Goal: Task Accomplishment & Management: Complete application form

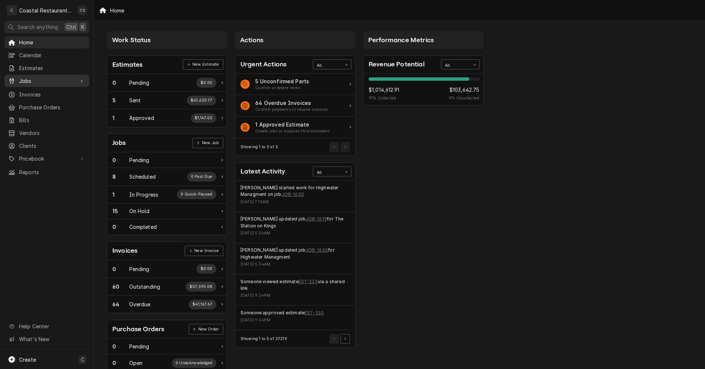
click at [36, 80] on span "Jobs" at bounding box center [46, 81] width 55 height 8
click at [32, 92] on span "Jobs" at bounding box center [52, 94] width 66 height 8
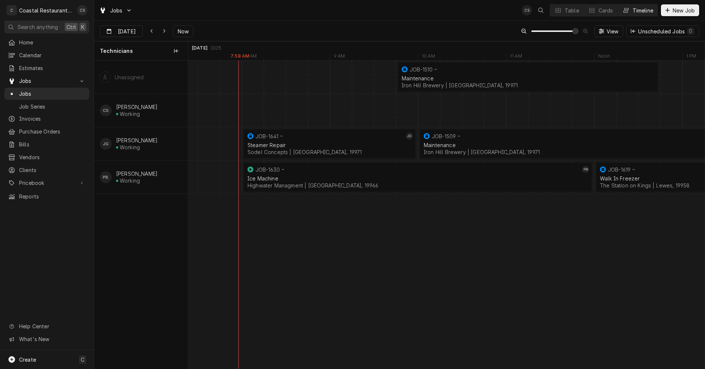
scroll to position [0, 10106]
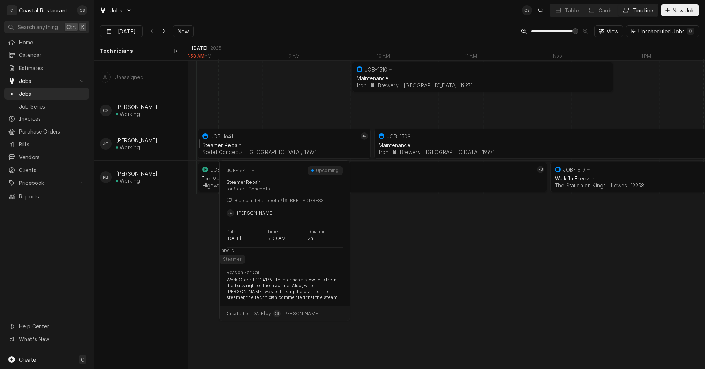
click at [291, 142] on div "Steamer Repair" at bounding box center [284, 145] width 164 height 6
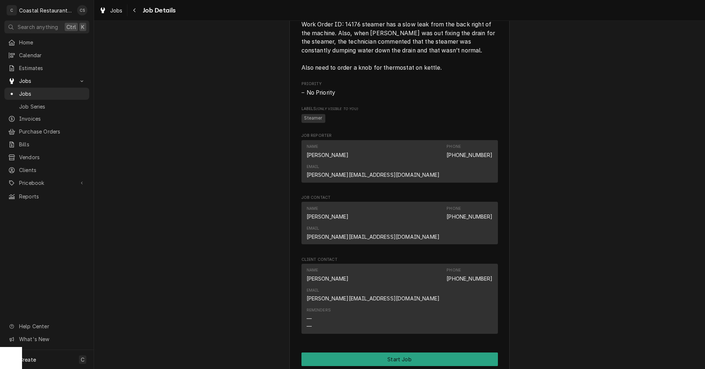
scroll to position [473, 0]
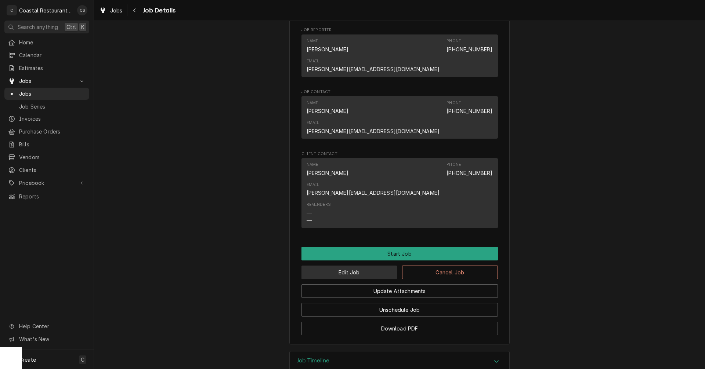
click at [343, 266] on button "Edit Job" at bounding box center [349, 273] width 96 height 14
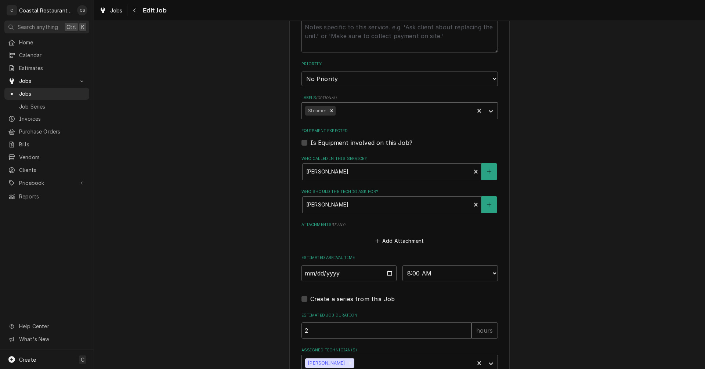
scroll to position [449, 0]
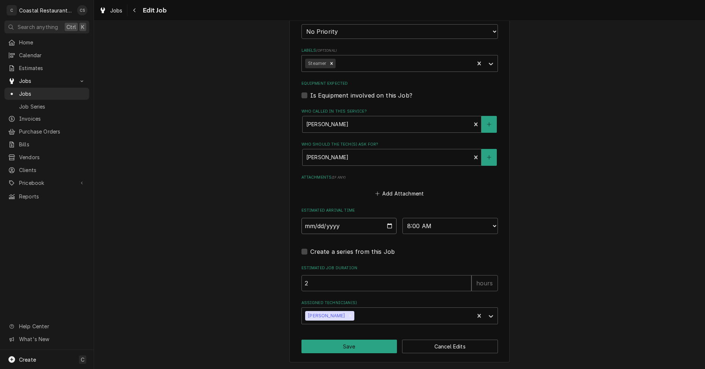
click at [386, 226] on input "2025-09-11" at bounding box center [348, 226] width 95 height 16
type textarea "x"
type input "2025-09-12"
click at [358, 348] on button "Save" at bounding box center [349, 347] width 96 height 14
type textarea "x"
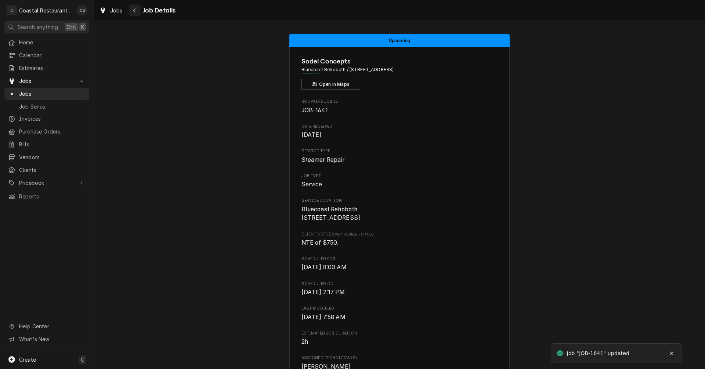
click at [134, 8] on icon "Navigate back" at bounding box center [134, 10] width 3 height 5
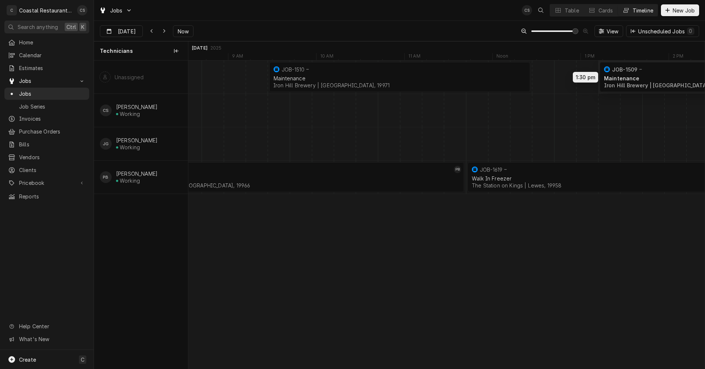
scroll to position [0, 10321]
drag, startPoint x: 473, startPoint y: 145, endPoint x: 618, endPoint y: 64, distance: 165.6
click at [641, 64] on div "9:45 AM 12:45 PM JOB-1510 Maintenance Iron Hill Brewery | Rehoboth Beach, 19971…" at bounding box center [446, 215] width 516 height 308
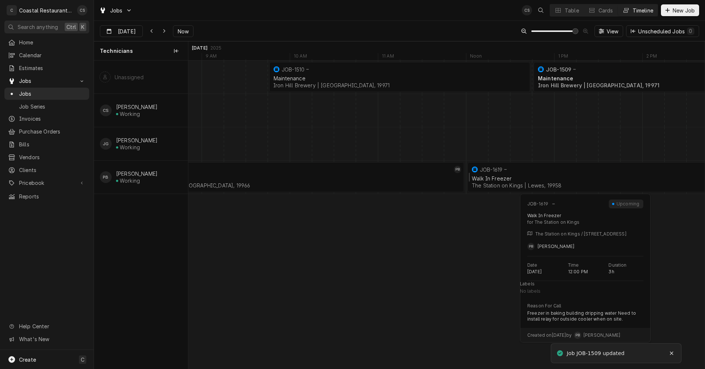
click at [506, 177] on div "Walk In Freezer" at bounding box center [598, 179] width 252 height 6
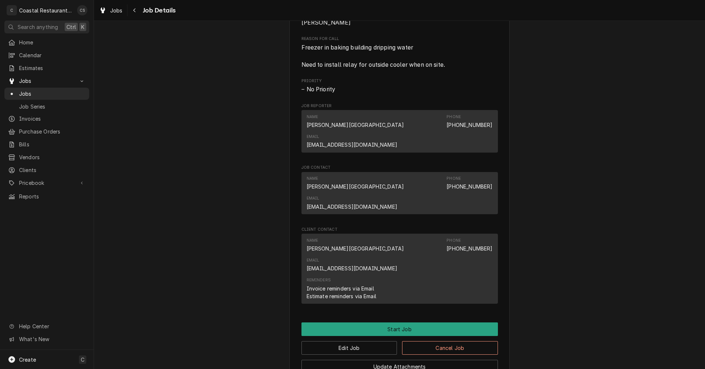
scroll to position [395, 0]
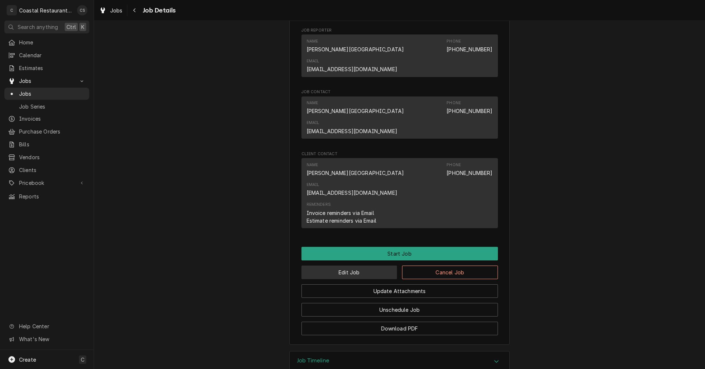
click at [366, 266] on button "Edit Job" at bounding box center [349, 273] width 96 height 14
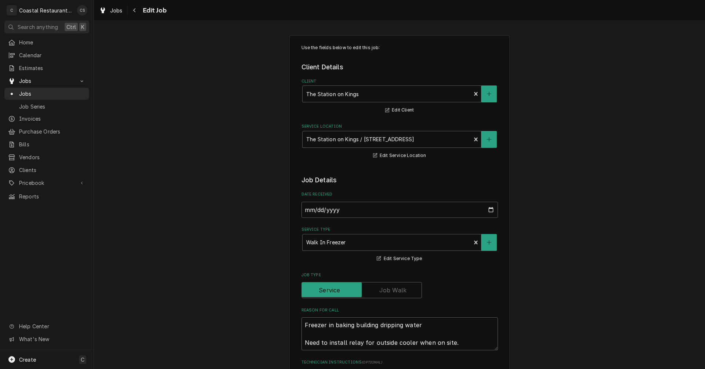
type textarea "x"
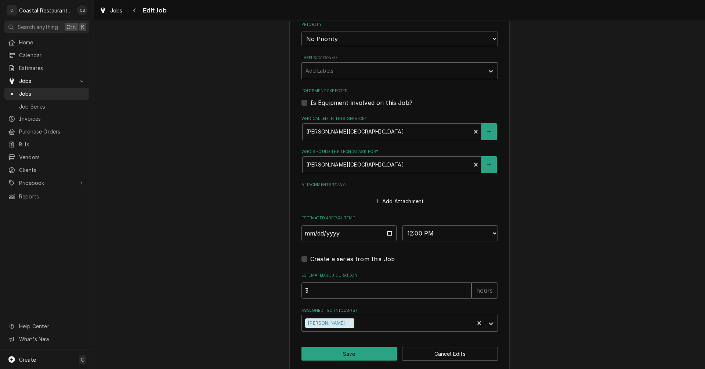
scroll to position [398, 0]
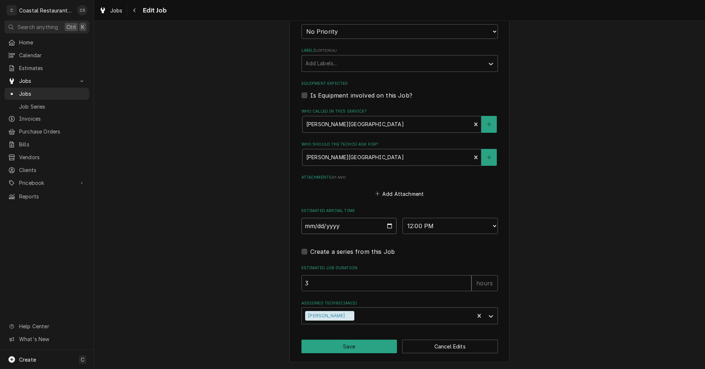
click at [388, 227] on input "[DATE]" at bounding box center [348, 226] width 95 height 16
type input "2025-09-12"
click at [365, 347] on button "Save" at bounding box center [349, 347] width 96 height 14
type textarea "x"
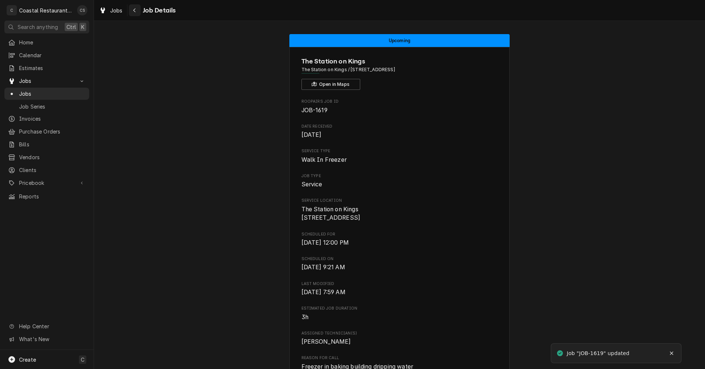
click at [137, 13] on div "Navigate back" at bounding box center [134, 10] width 7 height 7
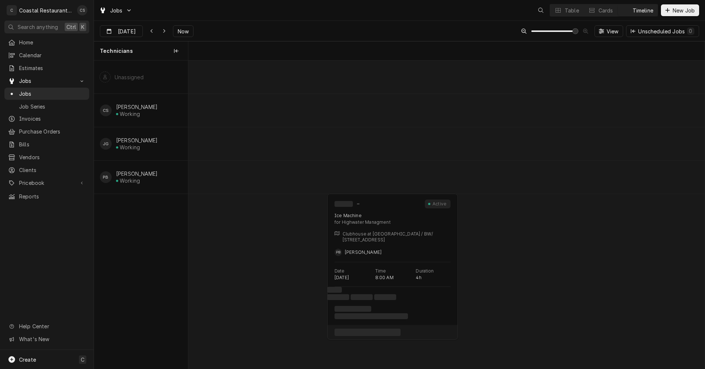
scroll to position [0, 10233]
click at [628, 178] on div "normal" at bounding box center [554, 177] width 21197 height 33
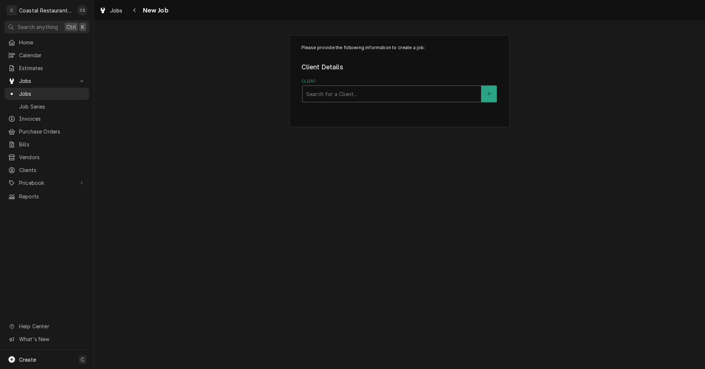
click at [340, 92] on div "Client" at bounding box center [391, 93] width 171 height 13
type input "Hi"
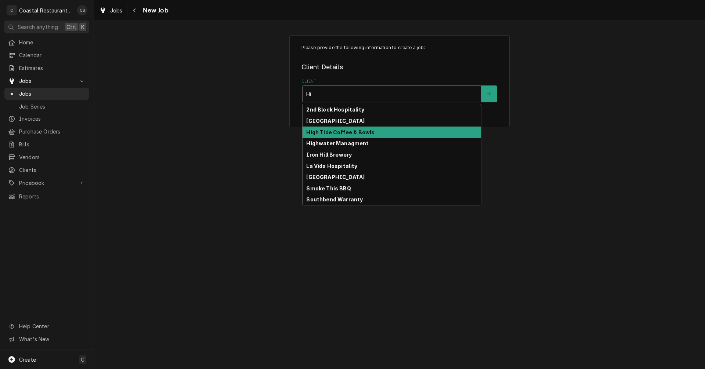
click at [331, 133] on strong "High Tide Coffee & Bowls" at bounding box center [340, 132] width 68 height 6
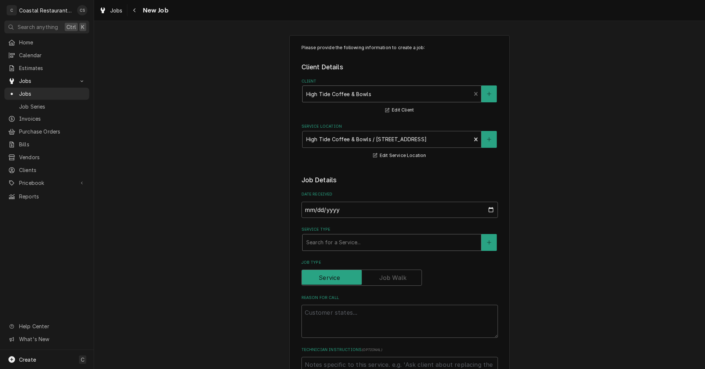
click at [329, 244] on div "Service Type" at bounding box center [391, 242] width 171 height 13
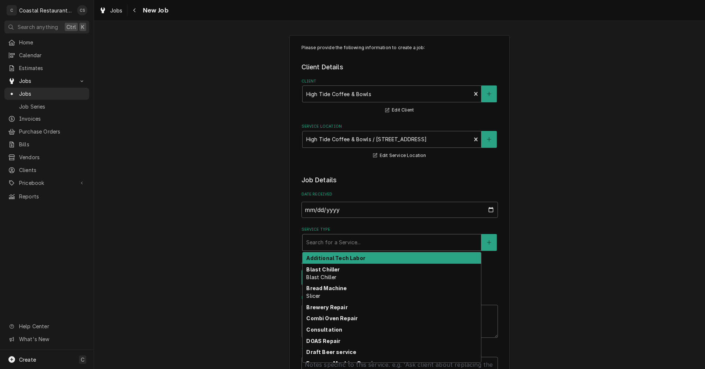
type textarea "x"
type input "r"
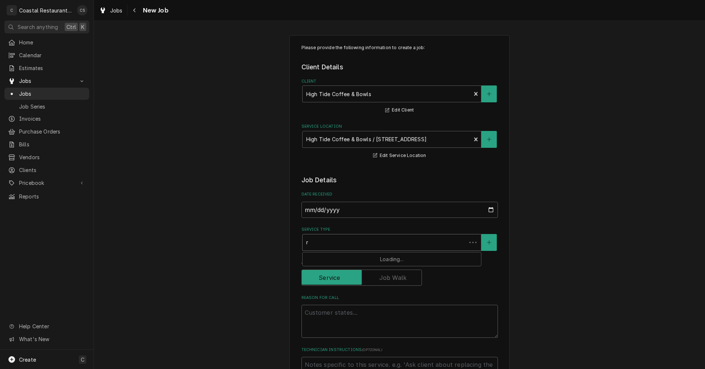
type textarea "x"
type input "re"
type textarea "x"
type input "ref"
click at [325, 257] on strong "Refrigeration" at bounding box center [324, 258] width 37 height 6
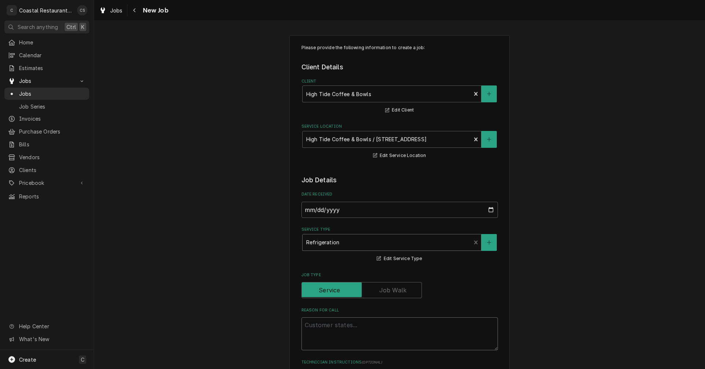
click at [329, 328] on textarea "Reason For Call" at bounding box center [399, 334] width 196 height 33
type textarea "x"
type textarea "r"
type textarea "x"
type textarea "re"
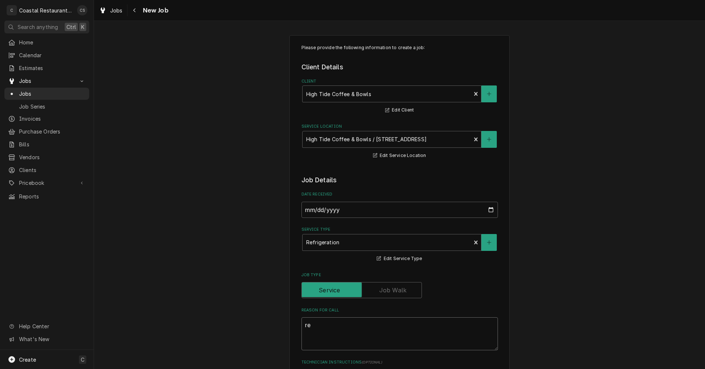
type textarea "x"
type textarea "rea"
type textarea "x"
type textarea "reac"
type textarea "x"
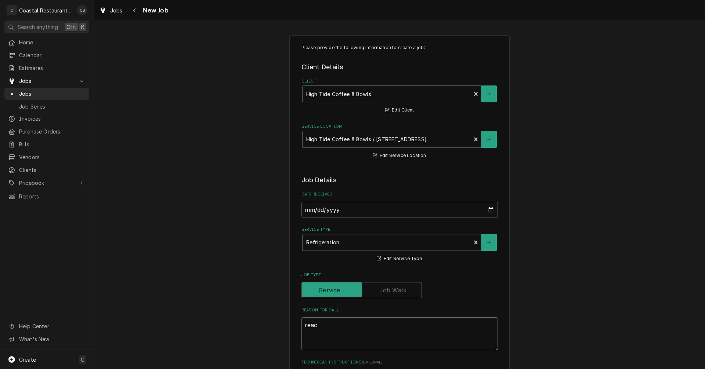
type textarea "reach"
type textarea "x"
type textarea "reach"
type textarea "x"
type textarea "reach i"
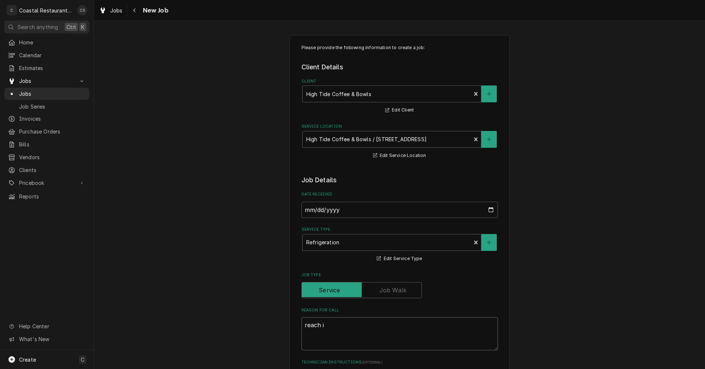
type textarea "x"
type textarea "reach in"
type textarea "x"
type textarea "reach in"
type textarea "x"
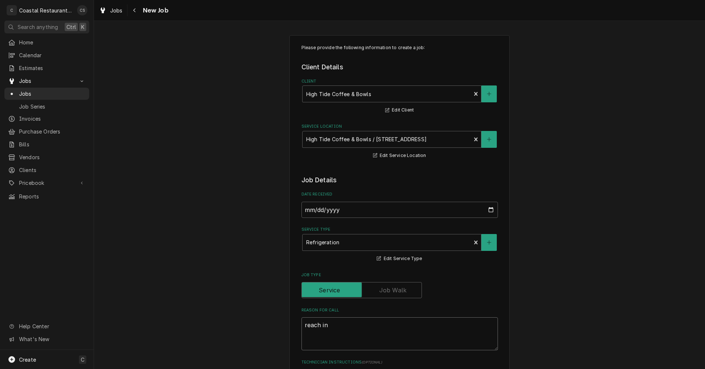
type textarea "reach in r"
type textarea "x"
type textarea "reach in re"
type textarea "x"
type textarea "reach in ref"
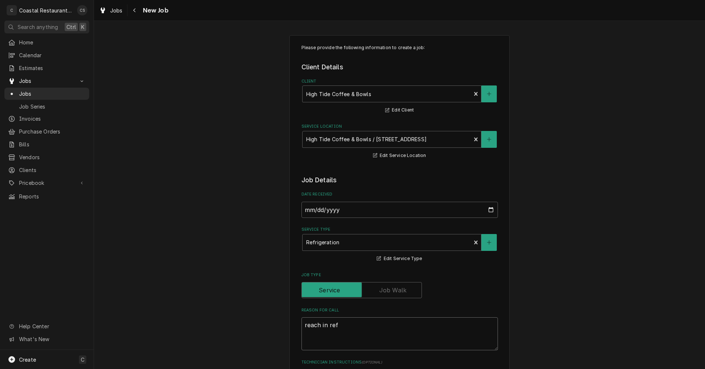
type textarea "x"
type textarea "reach in refr"
type textarea "x"
type textarea "reach in refri"
type textarea "x"
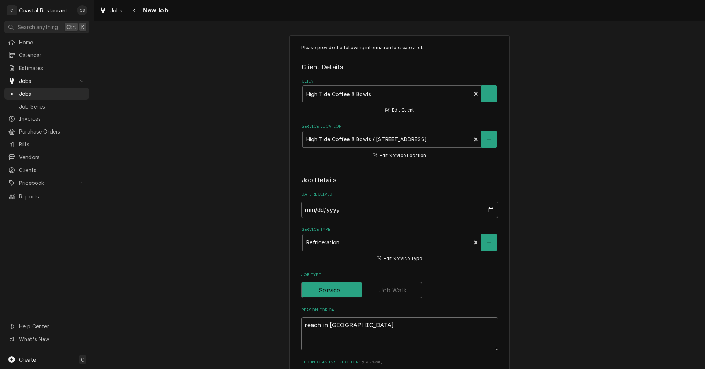
type textarea "reach in refrig"
type textarea "x"
type textarea "reach in refrige"
type textarea "x"
type textarea "reach in refriger"
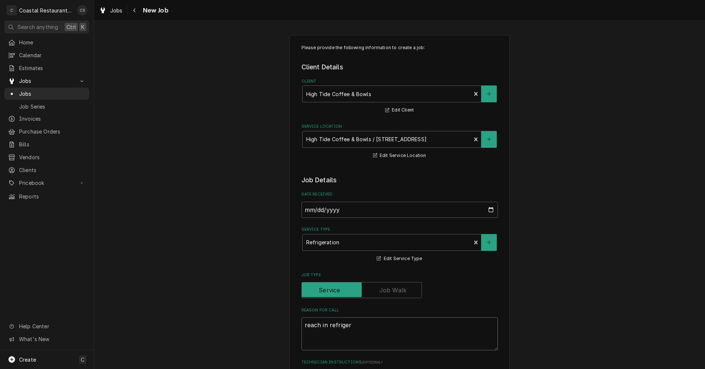
type textarea "x"
type textarea "reach in refrigera"
type textarea "x"
type textarea "reach in refrigerat"
type textarea "x"
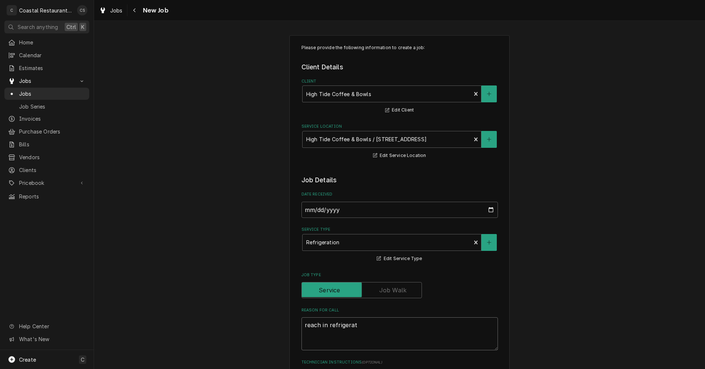
type textarea "reach in refrigerato"
type textarea "x"
type textarea "reach in refrigerator"
type textarea "x"
type textarea "reach in refrigerator"
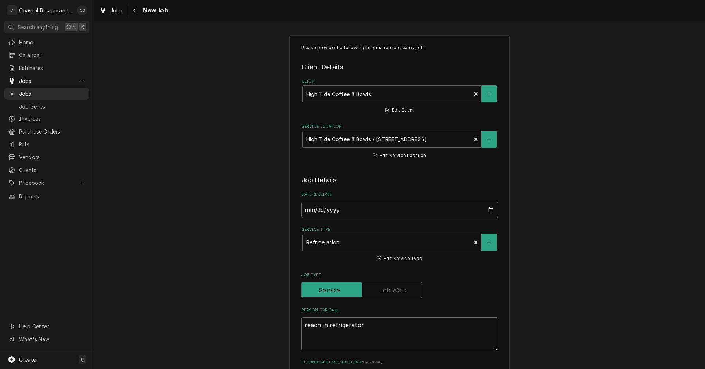
type textarea "x"
type textarea "reach in refrigerator n"
type textarea "x"
type textarea "reach in refrigerator no"
type textarea "x"
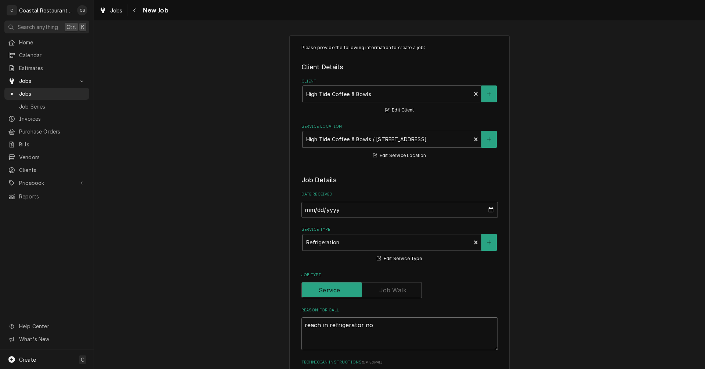
type textarea "reach in refrigerator not"
type textarea "x"
type textarea "reach in refrigerator not"
type textarea "x"
type textarea "reach in refrigerator not c"
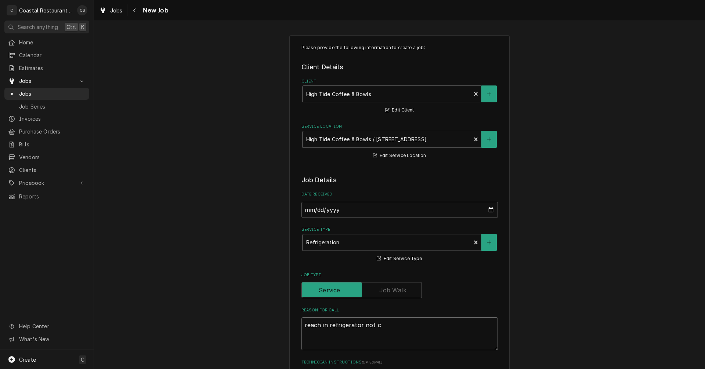
type textarea "x"
type textarea "reach in refrigerator not co"
type textarea "x"
type textarea "reach in refrigerator not coo"
type textarea "x"
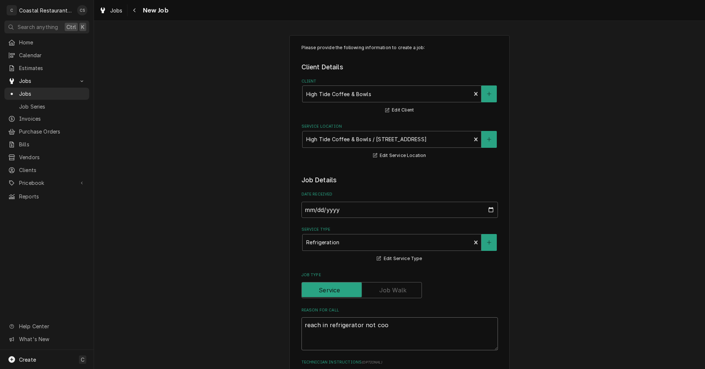
type textarea "reach in refrigerator not cool"
type textarea "x"
type textarea "reach in refrigerator not cooli"
type textarea "x"
type textarea "reach in refrigerator not coolin"
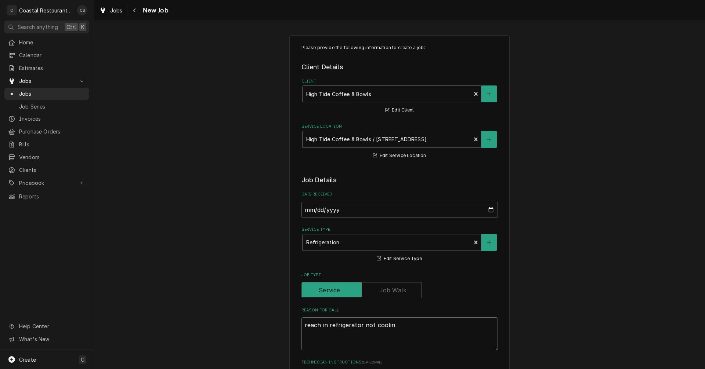
type textarea "x"
type textarea "reach in refrigerator not cooling"
type textarea "x"
type textarea "reach in refrigerator not cooling."
type textarea "x"
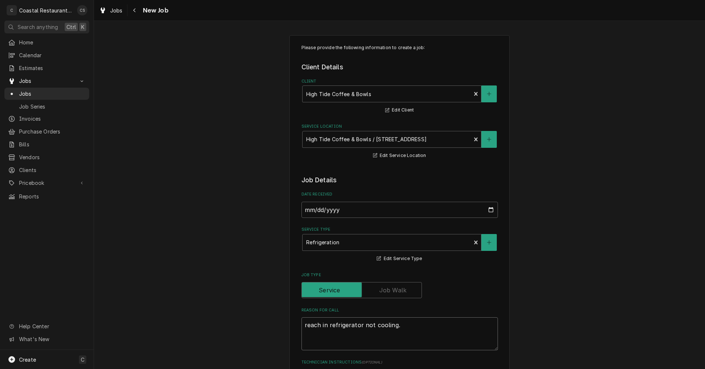
type textarea "reach in refrigerator not cooling."
type textarea "x"
type textarea "reach in refrigerator not cooling. h"
type textarea "x"
type textarea "reach in refrigerator not cooling. ha"
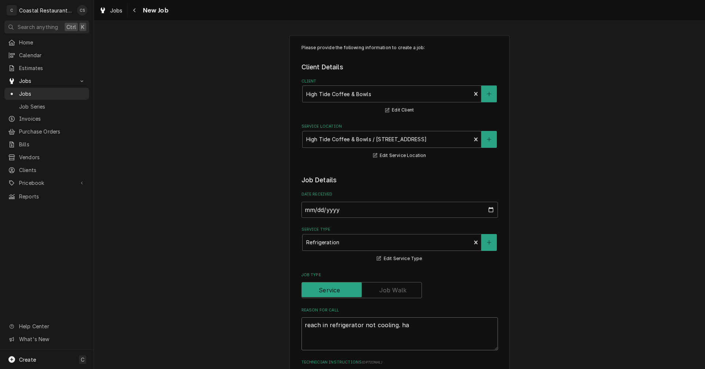
type textarea "x"
type textarea "reach in refrigerator not cooling. had"
type textarea "x"
type textarea "reach in refrigerator not cooling. had"
type textarea "x"
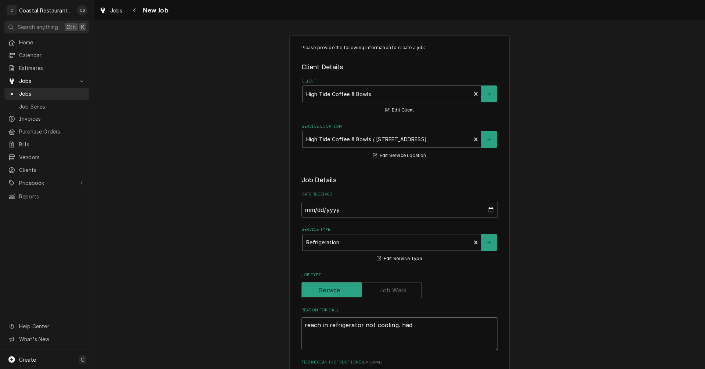
type textarea "reach in refrigerator not cooling. had"
type textarea "x"
type textarea "reach in refrigerator not cooling. ha"
type textarea "x"
type textarea "reach in refrigerator not cooling. h"
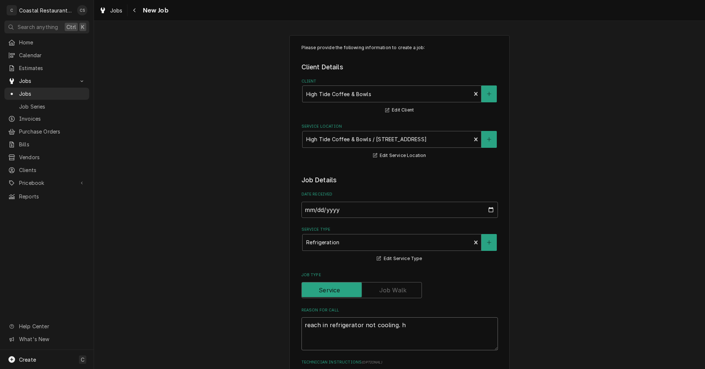
type textarea "x"
type textarea "reach in refrigerator not cooling."
type textarea "x"
type textarea "reach in refrigerator not cooling. H"
type textarea "x"
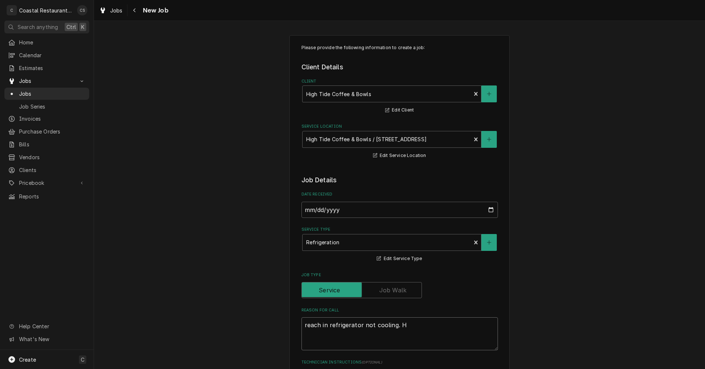
type textarea "reach in refrigerator not cooling. Ha"
type textarea "x"
type textarea "reach in refrigerator not cooling. Had"
type textarea "x"
type textarea "reach in refrigerator not cooling. Had"
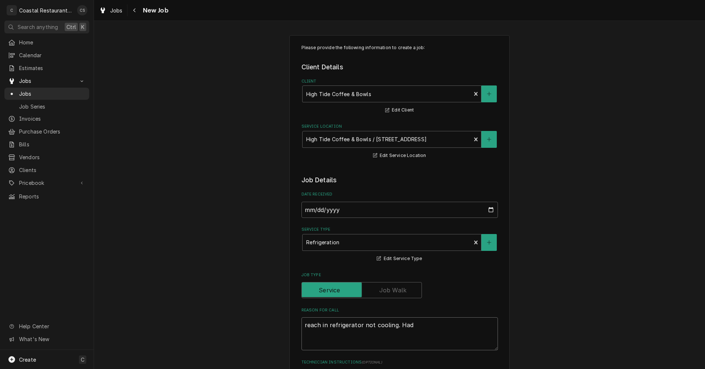
type textarea "x"
type textarea "reach in refrigerator not cooling. Had a"
type textarea "x"
type textarea "reach in refrigerator not cooling. Had an"
type textarea "x"
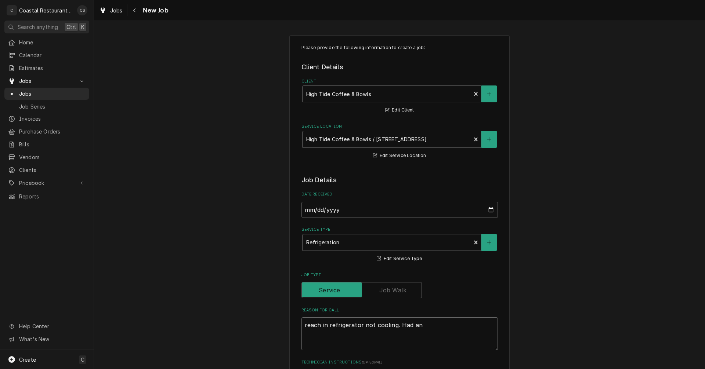
type textarea "reach in refrigerator not cooling. Had ano"
type textarea "x"
type textarea "reach in refrigerator not cooling. Had anot"
type textarea "x"
type textarea "reach in refrigerator not cooling. Had anoth"
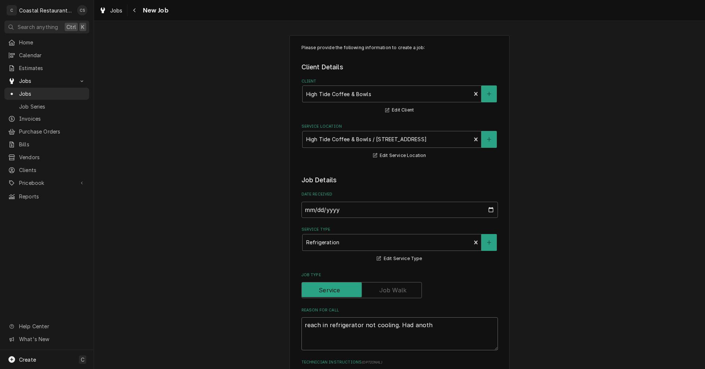
type textarea "x"
type textarea "reach in refrigerator not cooling. Had anothe"
type textarea "x"
type textarea "reach in refrigerator not cooling. Had another"
type textarea "x"
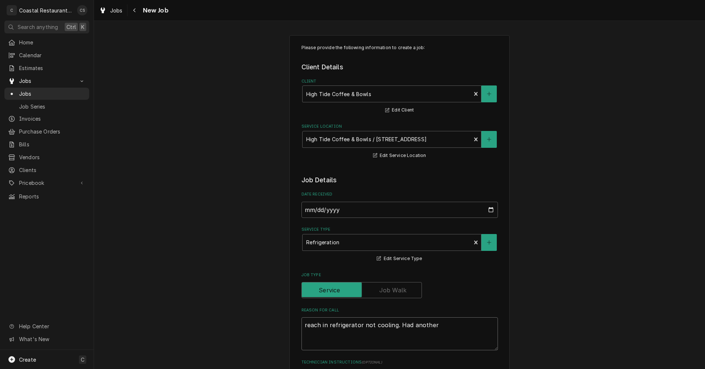
type textarea "reach in refrigerator not cooling. Had anotherr"
type textarea "x"
type textarea "reach in refrigerator not cooling. Had anotherr"
type textarea "x"
type textarea "reach in refrigerator not cooling. Had anotherr"
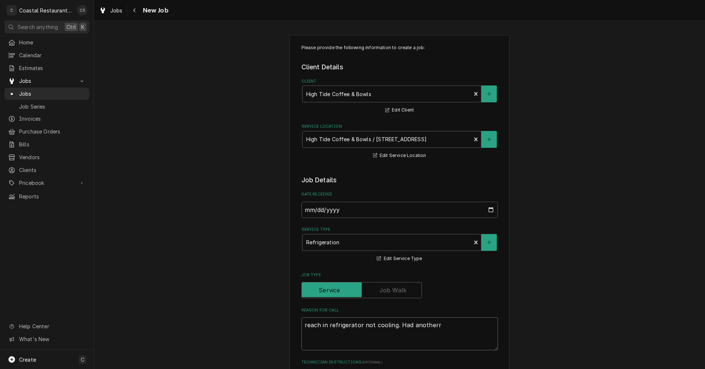
type textarea "x"
type textarea "reach in refrigerator not cooling. Had another"
type textarea "x"
type textarea "reach in refrigerator not cooling. Had another"
type textarea "x"
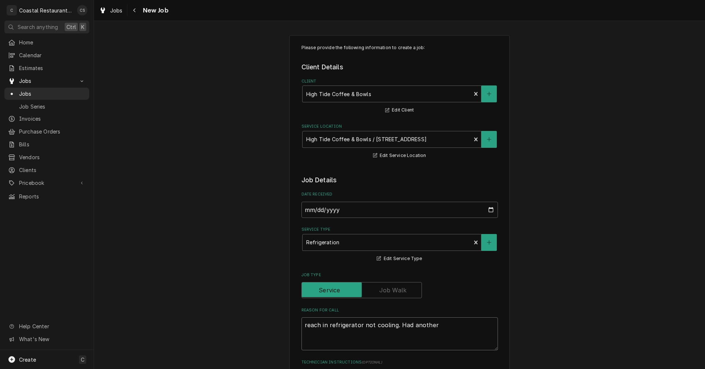
type textarea "reach in refrigerator not cooling. Had another c"
type textarea "x"
type textarea "reach in refrigerator not cooling. Had another co"
type textarea "x"
type textarea "reach in refrigerator not cooling. Had another com"
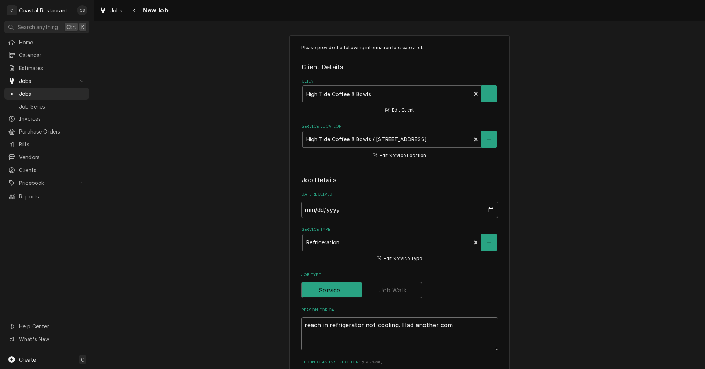
type textarea "x"
type textarea "reach in refrigerator not cooling. Had another comp"
type textarea "x"
type textarea "reach in refrigerator not cooling. Had another compa"
type textarea "x"
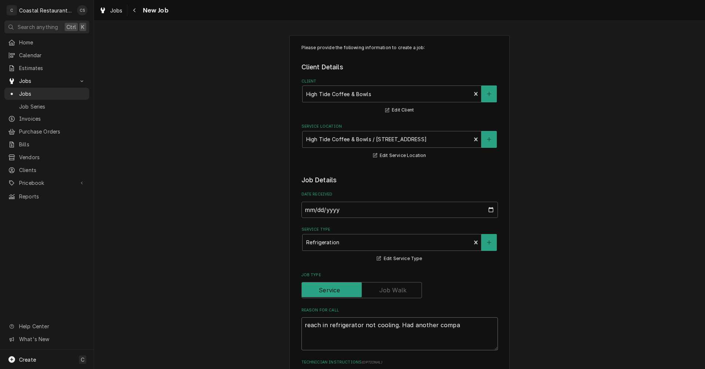
type textarea "reach in refrigerator not cooling. Had another compan"
type textarea "x"
type textarea "reach in refrigerator not cooling. Had another company"
type textarea "x"
type textarea "reach in refrigerator not cooling. Had another company"
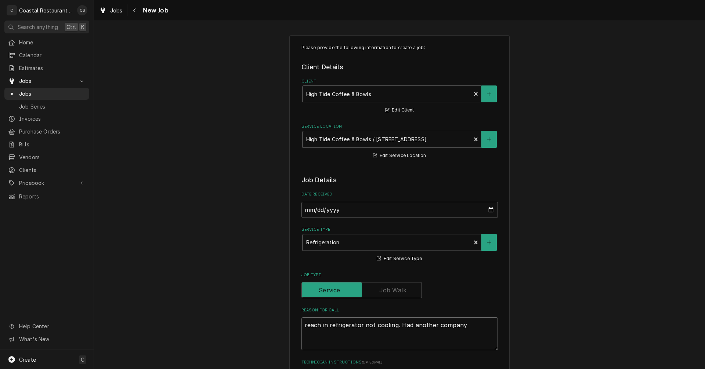
type textarea "x"
type textarea "reach in refrigerator not cooling. Had another company l"
type textarea "x"
type textarea "reach in refrigerator not cooling. Had another company lo"
type textarea "x"
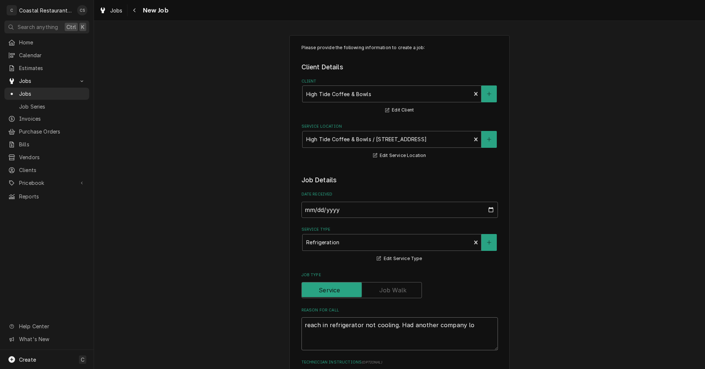
type textarea "reach in refrigerator not cooling. Had another company loo"
type textarea "x"
type textarea "reach in refrigerator not cooling. Had another company look"
type textarea "x"
type textarea "reach in refrigerator not cooling. Had another company look"
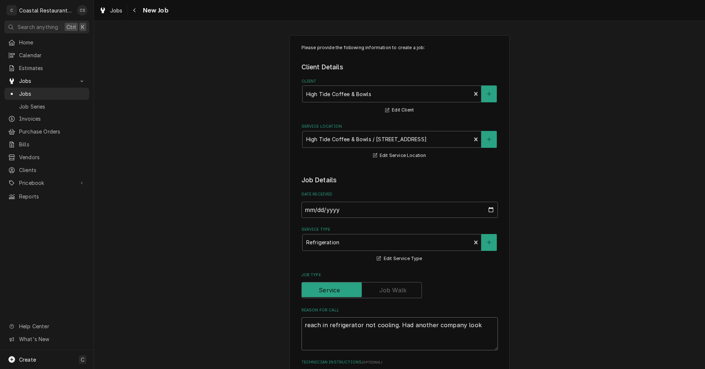
type textarea "x"
type textarea "reach in refrigerator not cooling. Had another company look a"
type textarea "x"
type textarea "reach in refrigerator not cooling. Had another company look at"
type textarea "x"
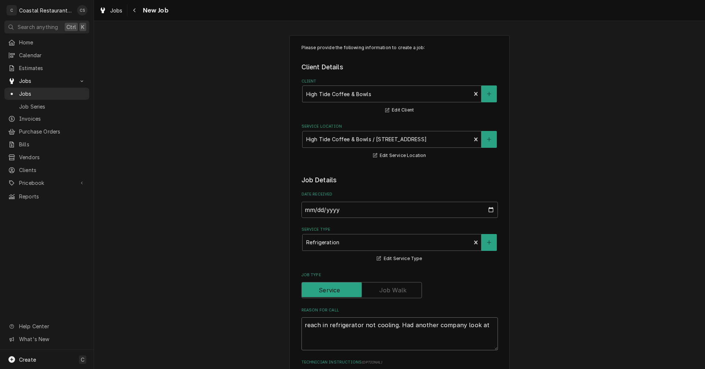
type textarea "reach in refrigerator not cooling. Had another company look at"
type textarea "x"
type textarea "reach in refrigerator not cooling. Had another company look at i"
type textarea "x"
type textarea "reach in refrigerator not cooling. Had another company look at it"
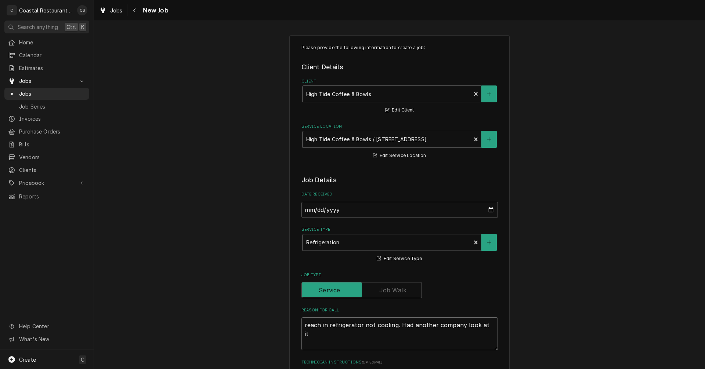
type textarea "x"
type textarea "reach in refrigerator not cooling. Had another company look at it"
type textarea "x"
type textarea "reach in refrigerator not cooling. Had another company look at it w"
type textarea "x"
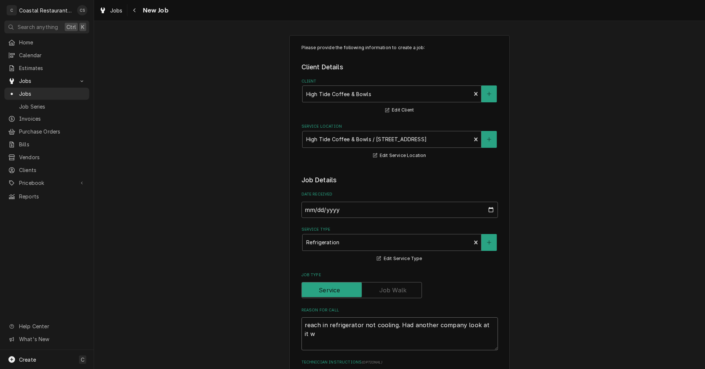
type textarea "reach in refrigerator not cooling. Had another company look at it wh"
type textarea "x"
type textarea "reach in refrigerator not cooling. Had another company look at it whi"
type textarea "x"
type textarea "reach in refrigerator not cooling. Had another company look at it whil"
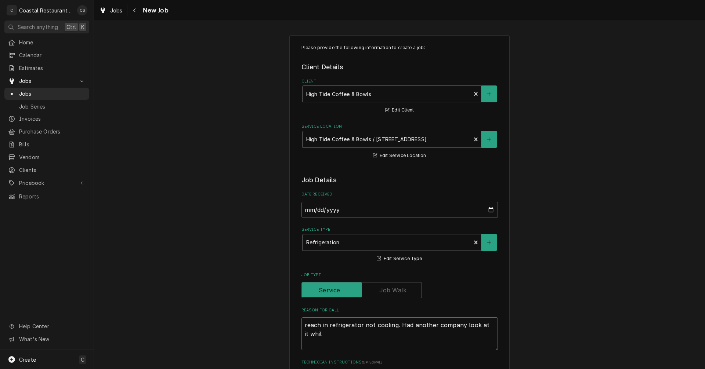
type textarea "x"
type textarea "reach in refrigerator not cooling. Had another company look at it while"
type textarea "x"
type textarea "reach in refrigerator not cooling. Had another company look at it while"
type textarea "x"
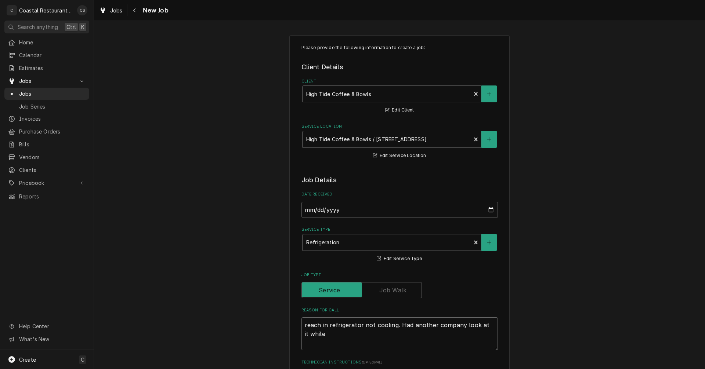
type textarea "reach in refrigerator not cooling. Had another company look at it while w"
type textarea "x"
type textarea "reach in refrigerator not cooling. Had another company look at it while we"
type textarea "x"
type textarea "reach in refrigerator not cooling. Had another company look at it while we"
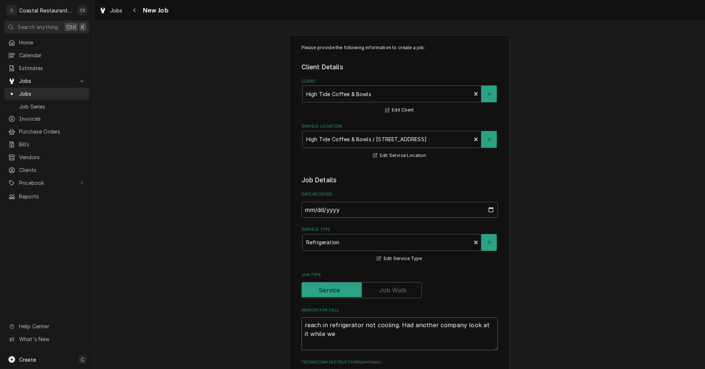
type textarea "x"
type textarea "reach in refrigerator not cooling. Had another company look at it while we w"
type textarea "x"
type textarea "reach in refrigerator not cooling. Had another company look at it while we we"
type textarea "x"
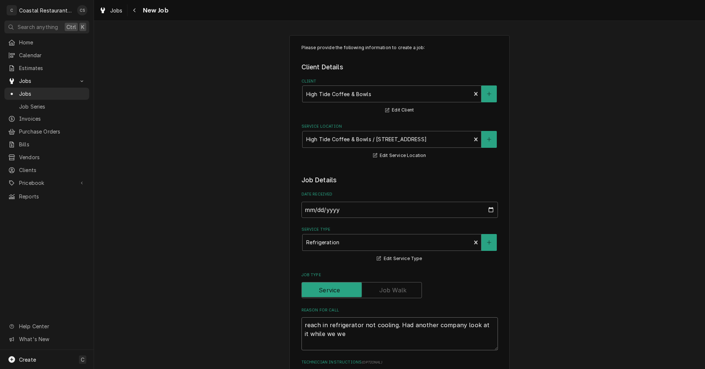
type textarea "reach in refrigerator not cooling. Had another company look at it while we wer"
type textarea "x"
type textarea "reach in refrigerator not cooling. Had another company look at it while we were"
type textarea "x"
type textarea "reach in refrigerator not cooling. Had another company look at it while we were"
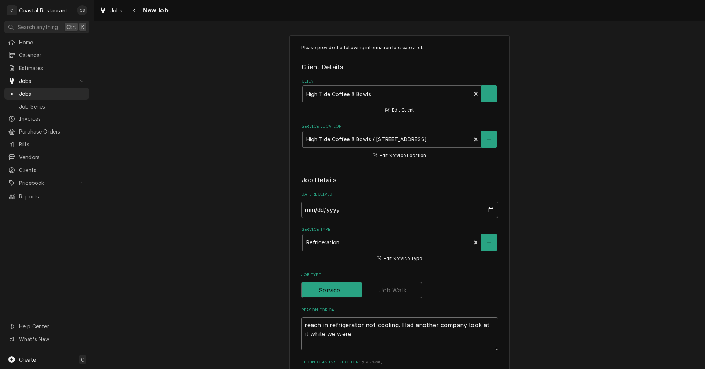
type textarea "x"
type textarea "reach in refrigerator not cooling. Had another company look at it while we were…"
type textarea "x"
type textarea "reach in refrigerator not cooling. Had another company look at it while we were…"
type textarea "x"
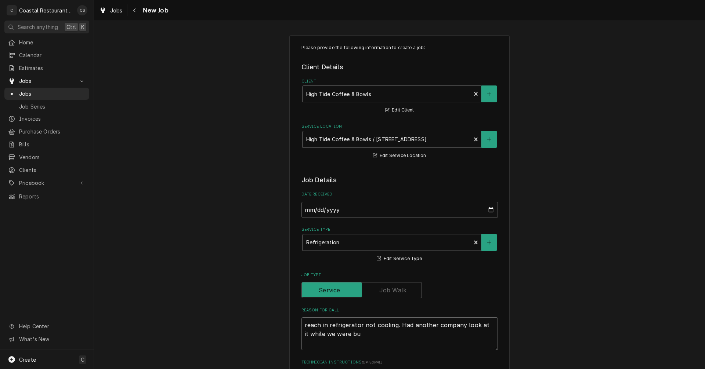
type textarea "reach in refrigerator not cooling. Had another company look at it while we were…"
type textarea "x"
click at [303, 327] on textarea "reach in refrigerator not cooling. Had another company look at it while we were…" at bounding box center [399, 334] width 196 height 33
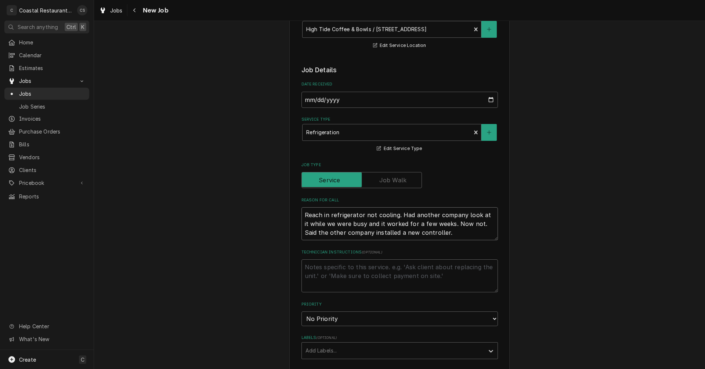
scroll to position [220, 0]
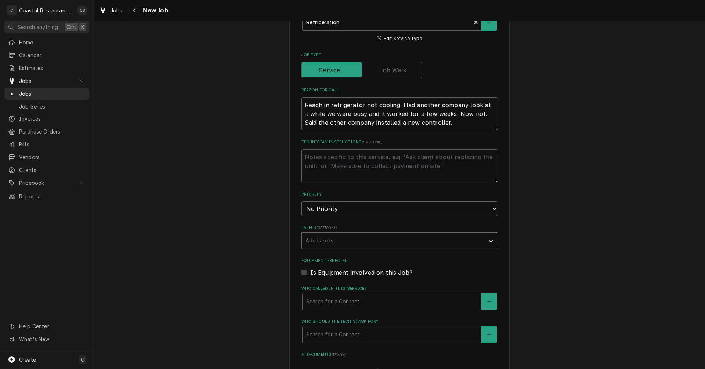
click at [326, 239] on div "Labels" at bounding box center [393, 240] width 175 height 13
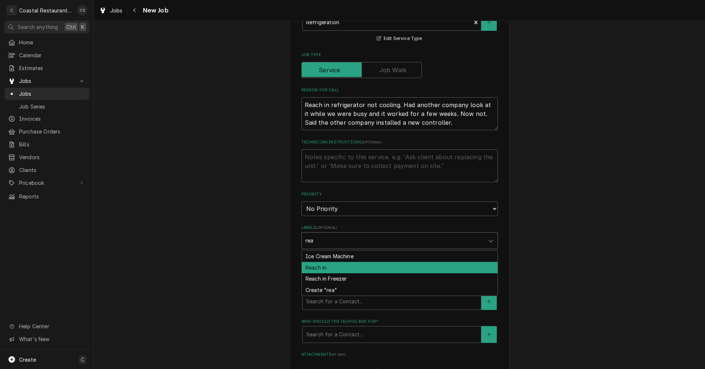
click at [323, 268] on div "Reach in" at bounding box center [400, 267] width 196 height 11
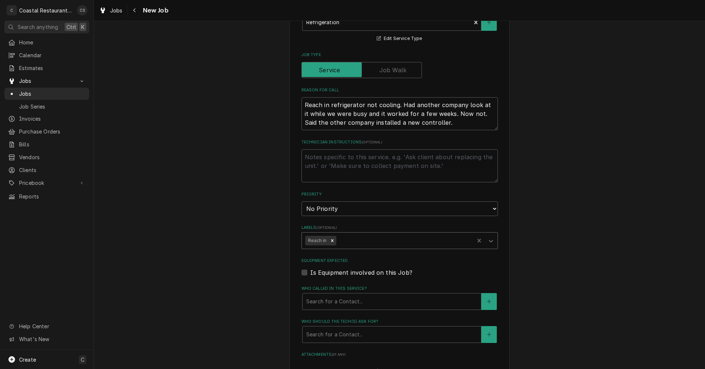
scroll to position [294, 0]
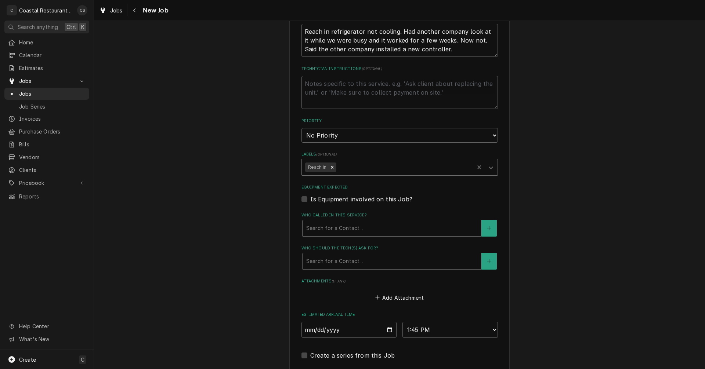
click at [324, 231] on div "Who called in this service?" at bounding box center [391, 228] width 171 height 13
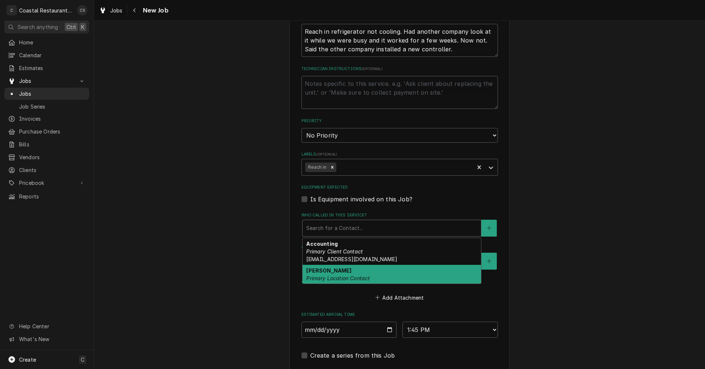
click at [325, 274] on div "Madison Lewis Primary Location Contact" at bounding box center [392, 274] width 178 height 19
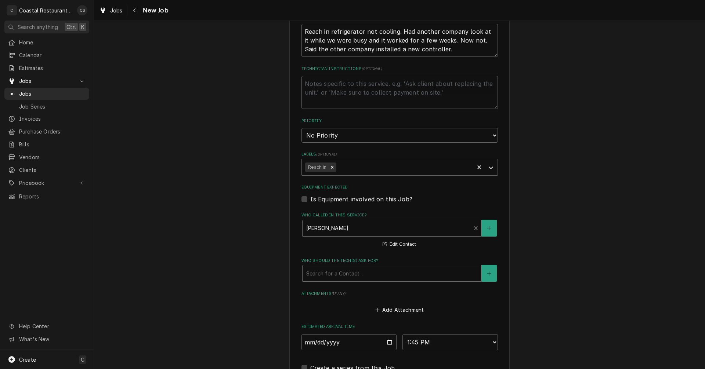
click at [324, 275] on div "Who should the tech(s) ask for?" at bounding box center [391, 273] width 171 height 13
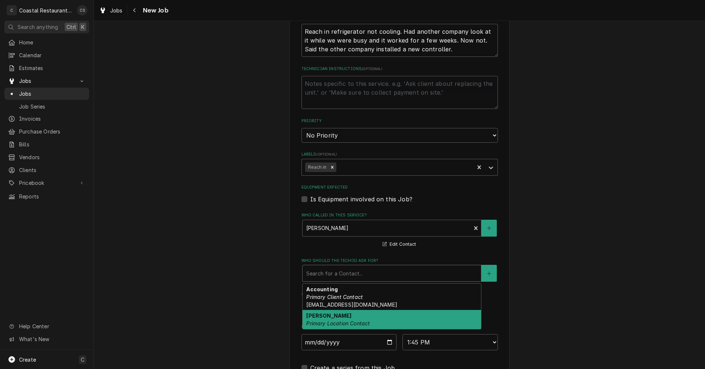
click at [331, 322] on em "Primary Location Contact" at bounding box center [338, 324] width 64 height 6
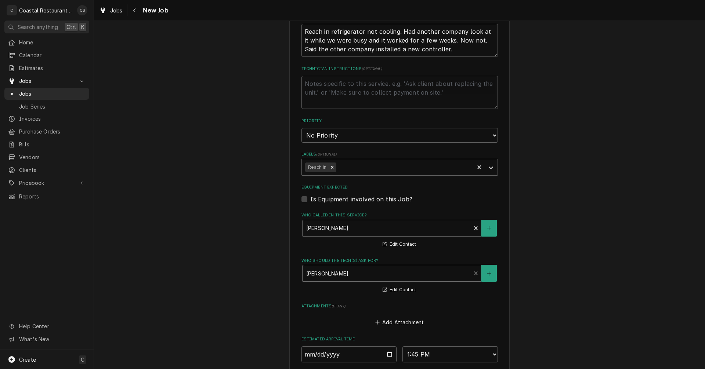
scroll to position [441, 0]
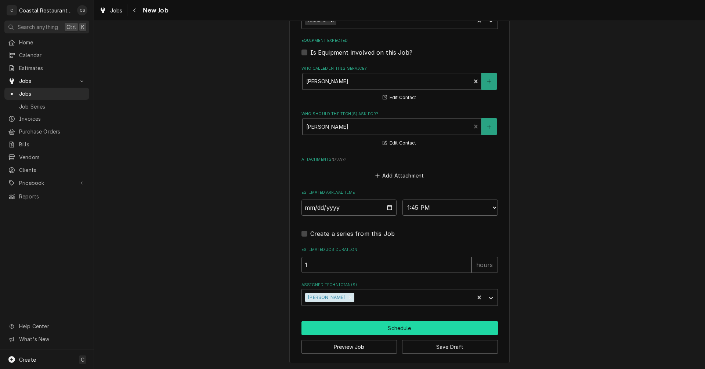
click at [366, 329] on button "Schedule" at bounding box center [399, 329] width 196 height 14
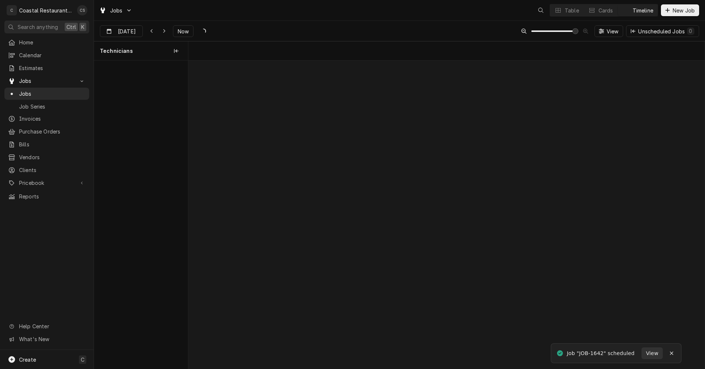
scroll to position [0, 10233]
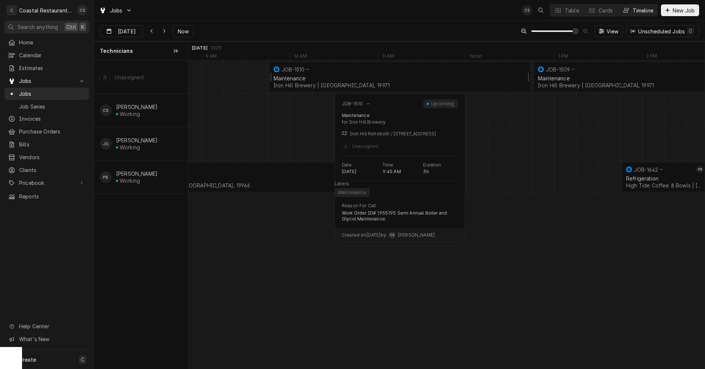
click at [375, 76] on div "Maintenance" at bounding box center [400, 78] width 252 height 6
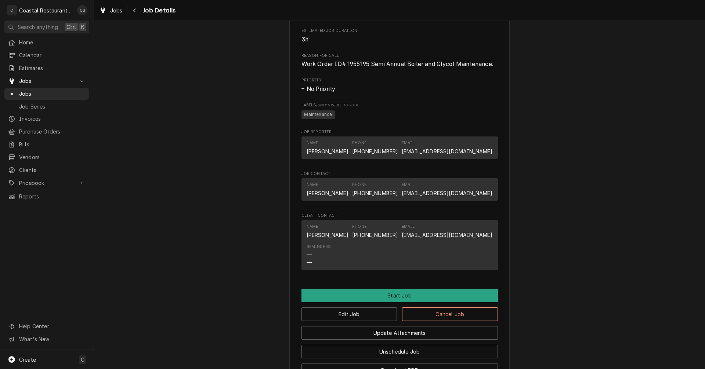
scroll to position [331, 0]
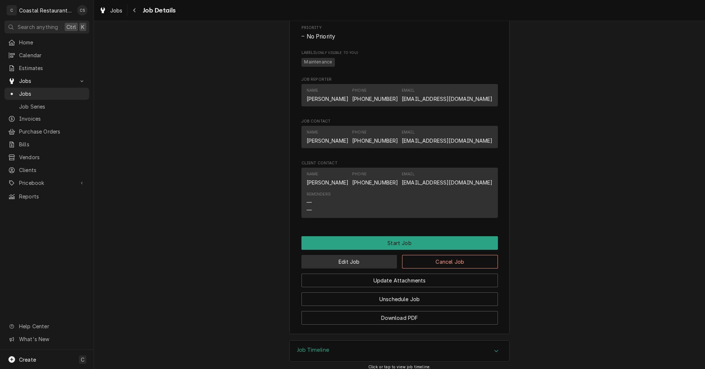
click at [370, 268] on button "Edit Job" at bounding box center [349, 262] width 96 height 14
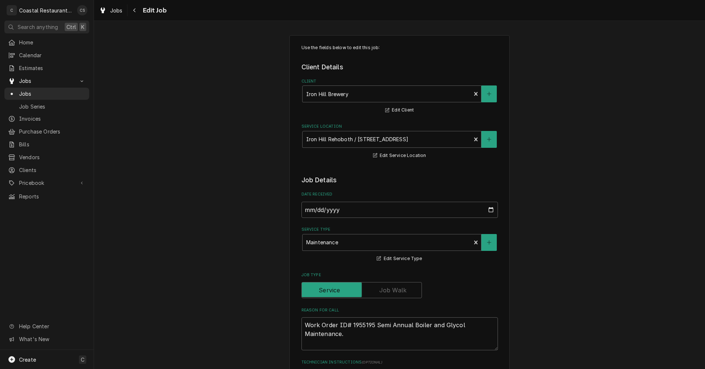
type textarea "x"
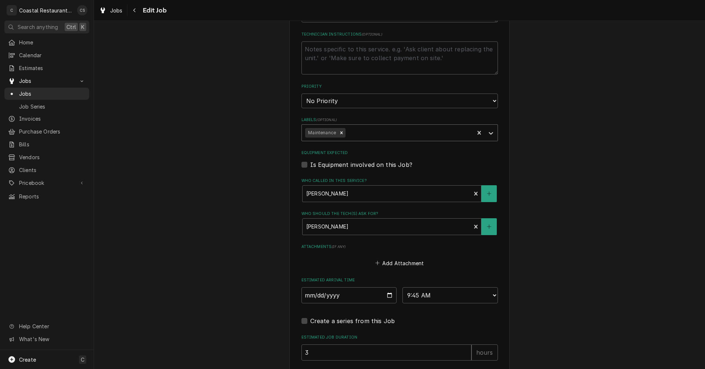
scroll to position [331, 0]
click at [386, 294] on input "2025-09-11" at bounding box center [348, 293] width 95 height 16
type input "2025-09-17"
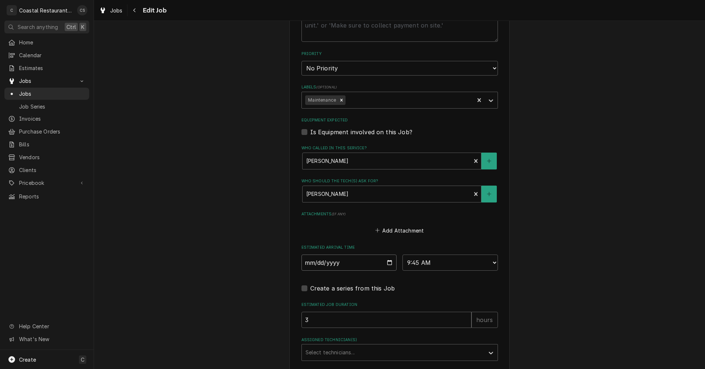
scroll to position [398, 0]
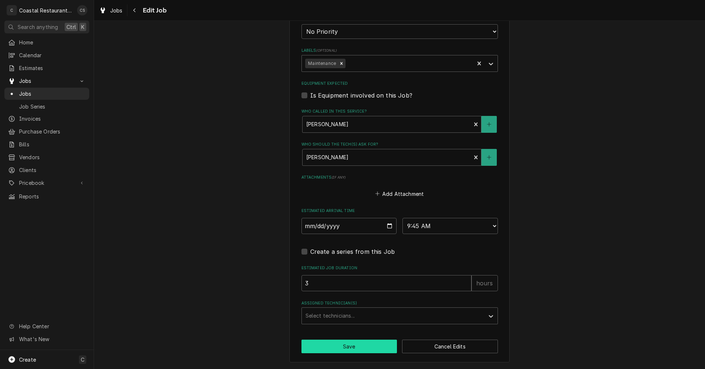
click at [379, 347] on button "Save" at bounding box center [349, 347] width 96 height 14
type textarea "x"
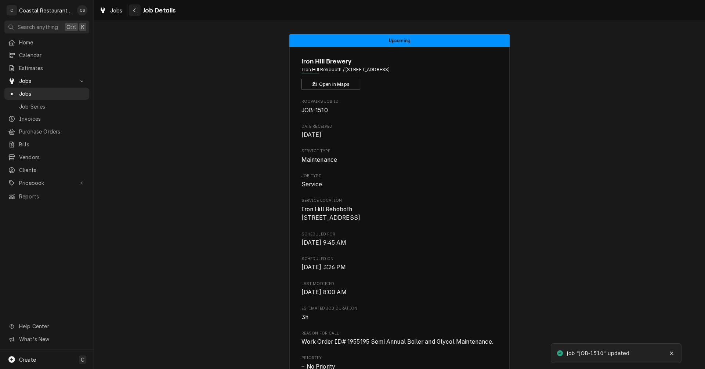
click at [138, 10] on div "Navigate back" at bounding box center [134, 10] width 7 height 7
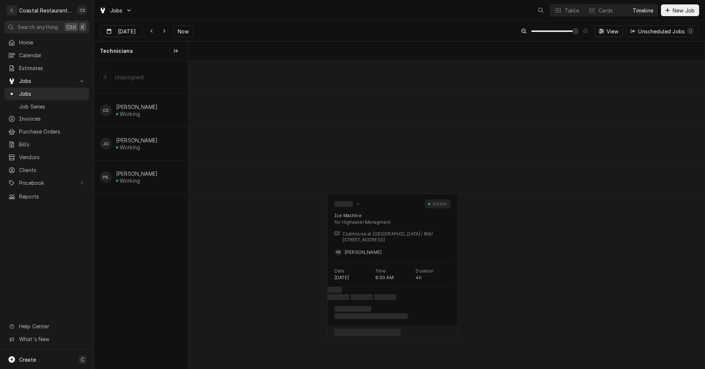
scroll to position [0, 10233]
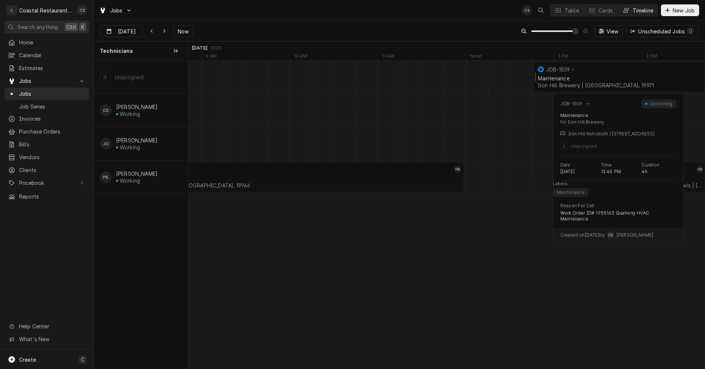
click at [588, 72] on div "JOB-1509" at bounding box center [708, 69] width 342 height 9
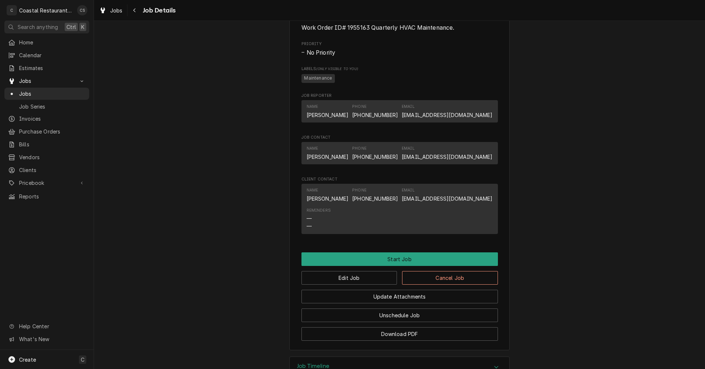
scroll to position [380, 0]
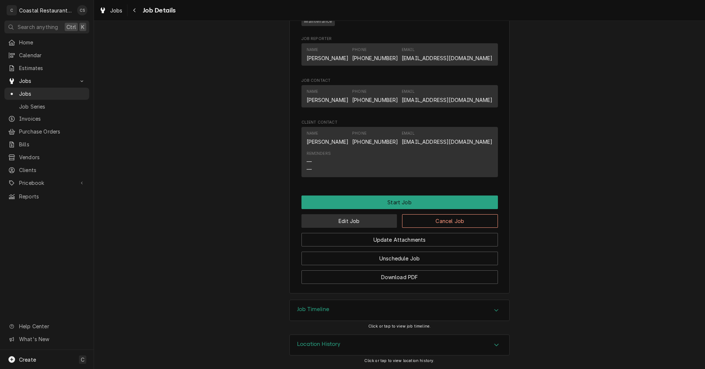
click at [352, 222] on button "Edit Job" at bounding box center [349, 221] width 96 height 14
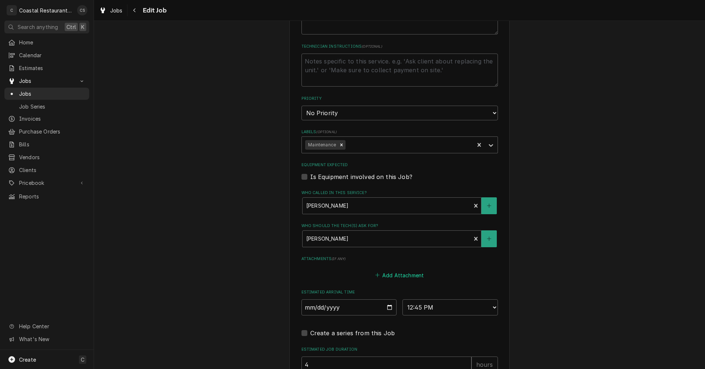
scroll to position [398, 0]
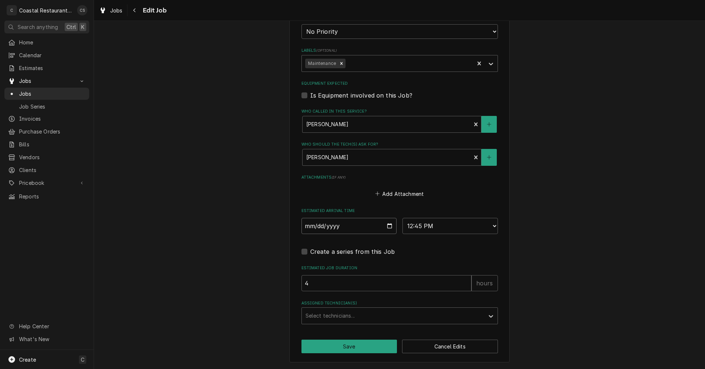
click at [387, 227] on input "[DATE]" at bounding box center [348, 226] width 95 height 16
type textarea "x"
type input "2025-09-17"
click at [359, 349] on button "Save" at bounding box center [349, 347] width 96 height 14
type textarea "x"
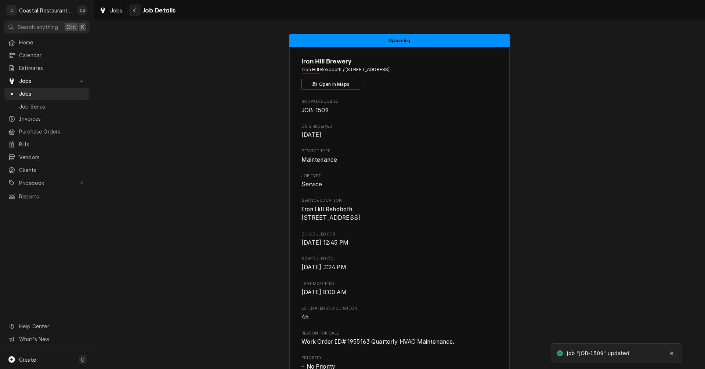
click at [135, 11] on icon "Navigate back" at bounding box center [134, 10] width 2 height 4
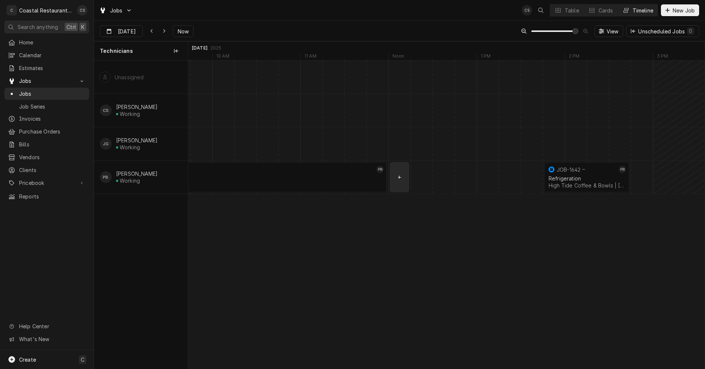
click at [400, 176] on div "normal" at bounding box center [476, 177] width 21197 height 33
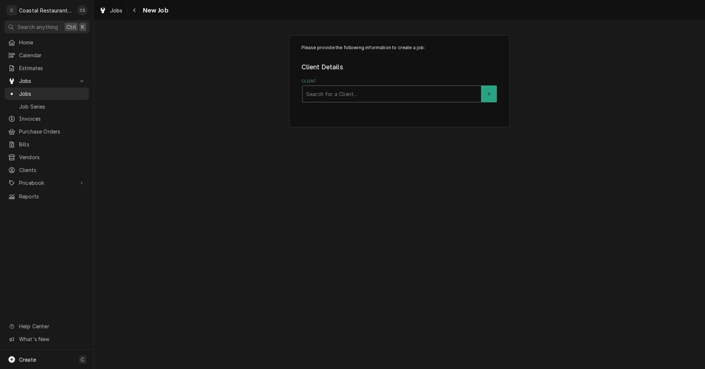
click at [330, 92] on div "Client" at bounding box center [391, 93] width 171 height 13
type input "Cottage"
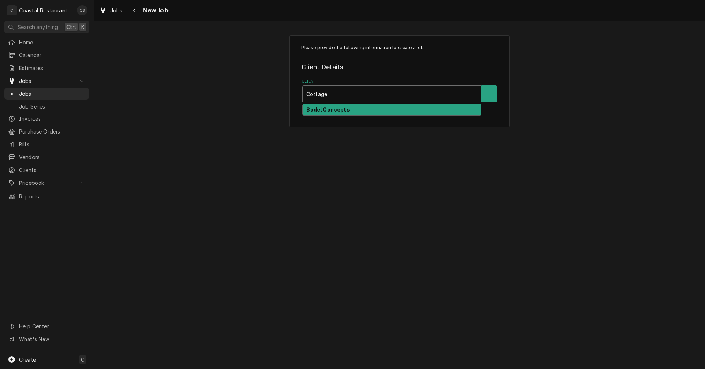
click at [326, 110] on strong "Sodel Concepts" at bounding box center [327, 109] width 43 height 6
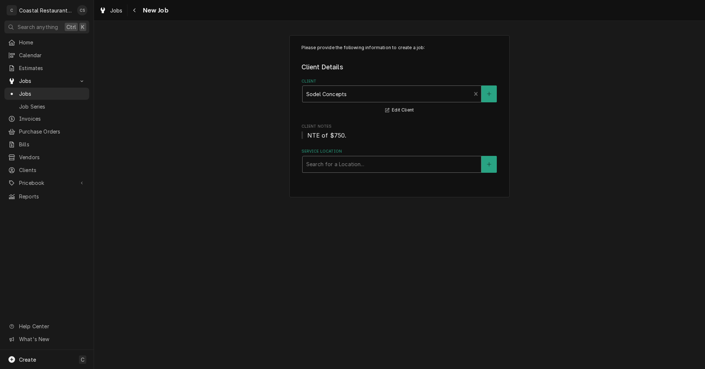
click at [320, 165] on div "Service Location" at bounding box center [391, 164] width 171 height 13
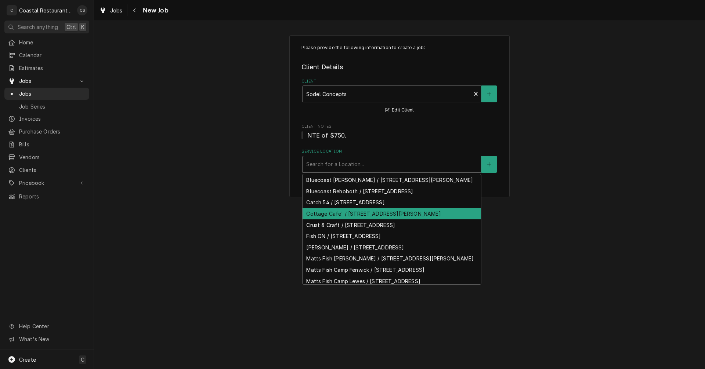
click at [323, 220] on div "Cottage Cafe' / [STREET_ADDRESS][PERSON_NAME]" at bounding box center [392, 213] width 178 height 11
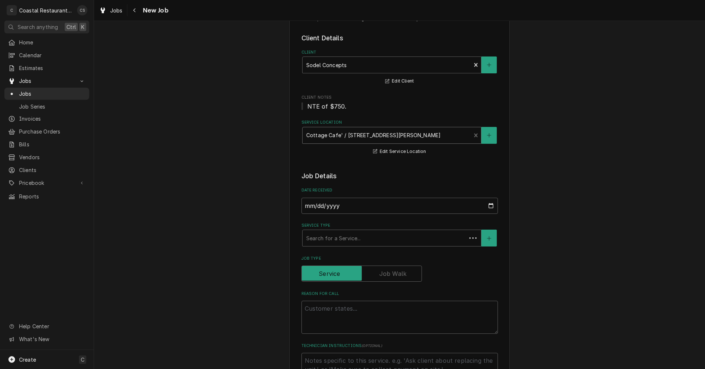
scroll to position [73, 0]
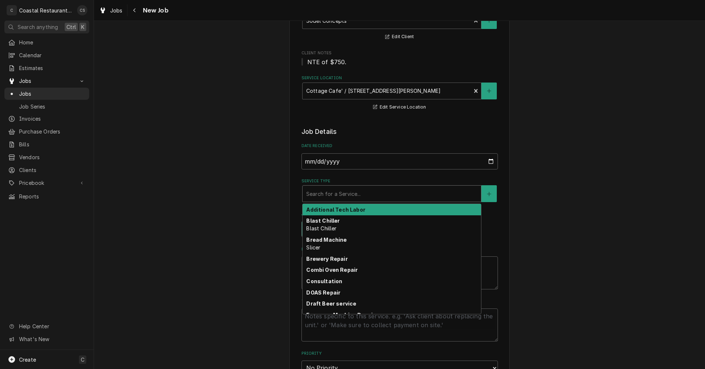
click at [315, 194] on div "Service Type" at bounding box center [391, 193] width 171 height 13
type textarea "x"
type input "k"
type textarea "x"
type input "ke"
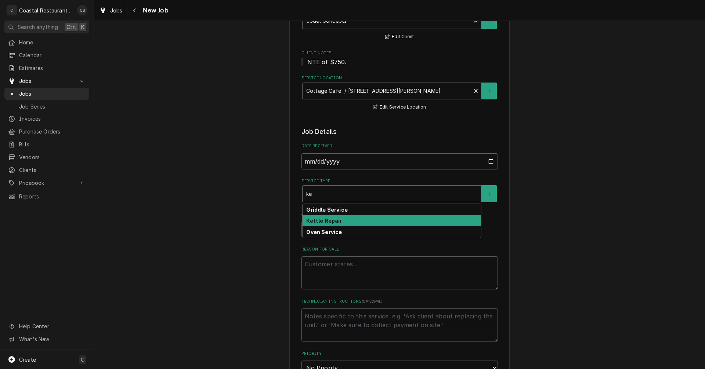
click at [319, 221] on strong "Kettle Repair" at bounding box center [324, 221] width 36 height 6
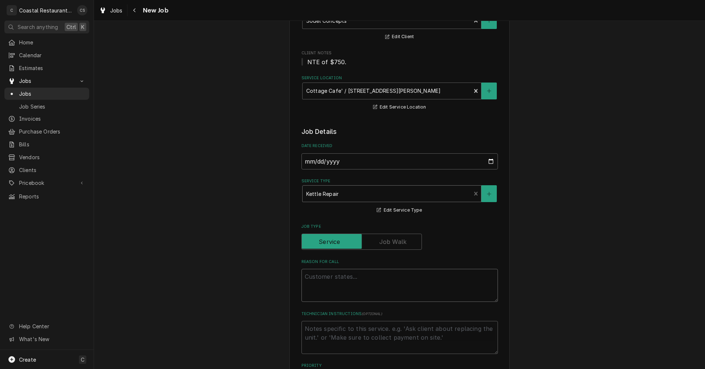
click at [320, 276] on textarea "Reason For Call" at bounding box center [399, 285] width 196 height 33
click at [313, 278] on textarea "Reason For Call" at bounding box center [399, 285] width 196 height 33
paste textarea "Work Order ID: 14179"
type textarea "x"
type textarea "Work Order ID: 14179"
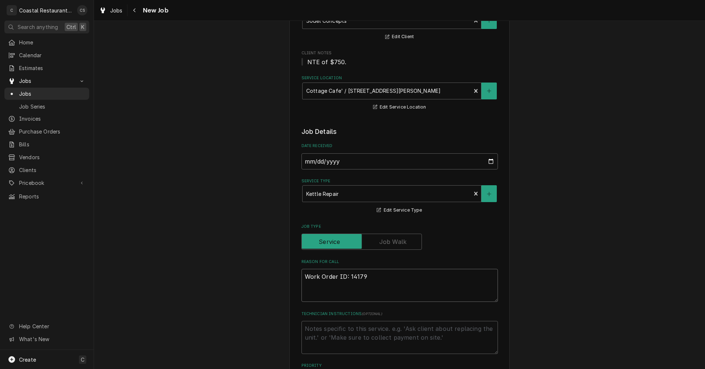
type textarea "x"
type textarea "Work Order ID: 14179"
type textarea "x"
type textarea "Work Order ID: 14179"
click at [371, 277] on textarea "Work Order ID: 14179" at bounding box center [399, 285] width 196 height 33
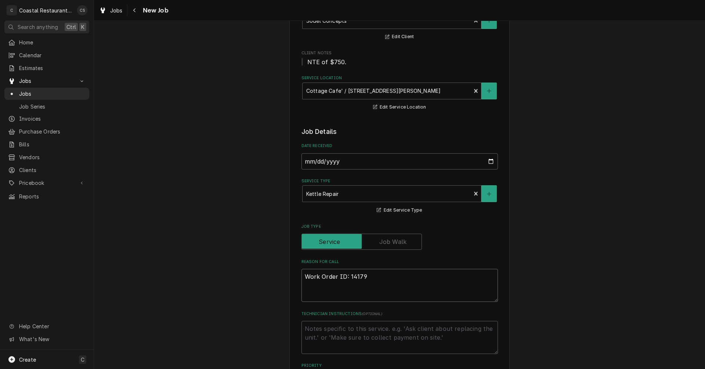
paste textarea "Right kettle has power, but after it heats up, steam bursts out of a seal somew…"
type textarea "x"
type textarea "Work Order ID: 14179 Right kettle has power, but after it heats up, steam burst…"
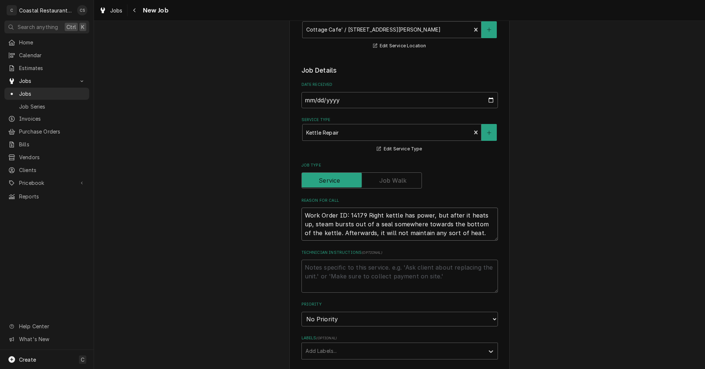
type textarea "x"
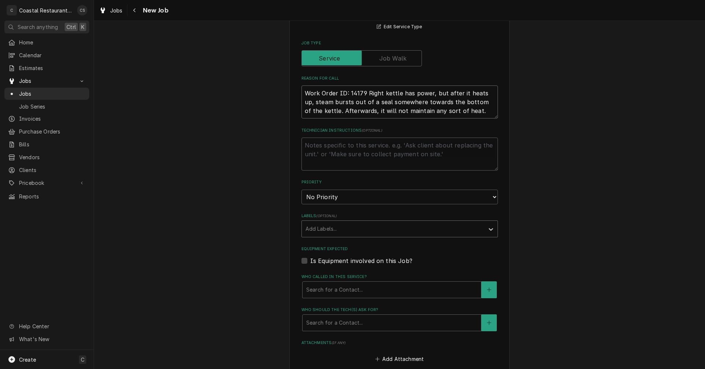
type textarea "Work Order ID: 14179 Right kettle has power, but after it heats up, steam burst…"
click at [329, 232] on div "Labels" at bounding box center [393, 229] width 175 height 13
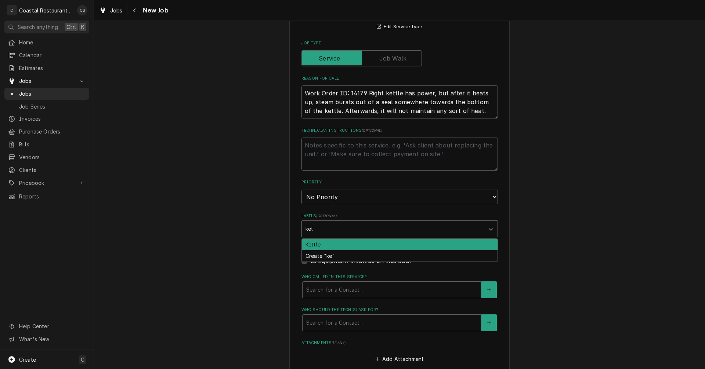
type input "[PERSON_NAME]"
click at [325, 245] on div "Kettle" at bounding box center [400, 244] width 196 height 11
type textarea "x"
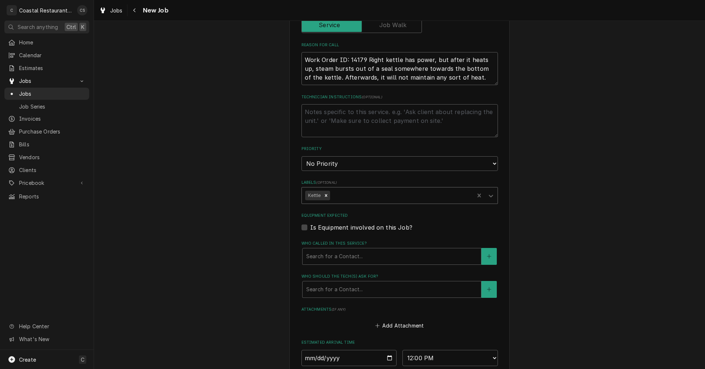
scroll to position [367, 0]
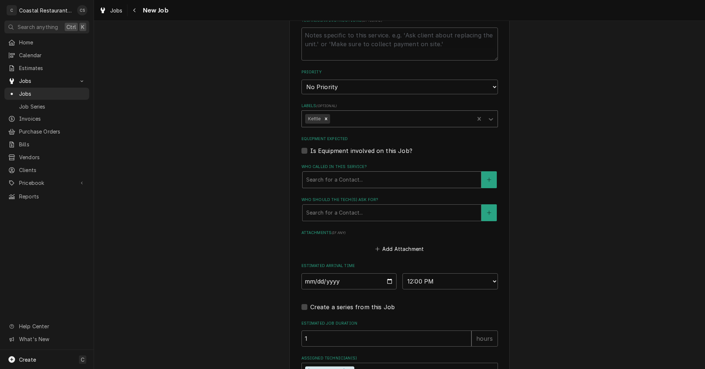
click at [321, 183] on div "Who called in this service?" at bounding box center [391, 179] width 171 height 13
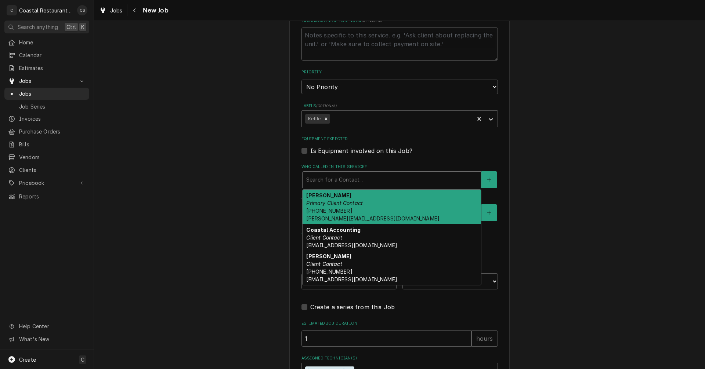
click at [332, 213] on span "(302) 381-0571 Andrew@sodelconcepts.com" at bounding box center [372, 215] width 133 height 14
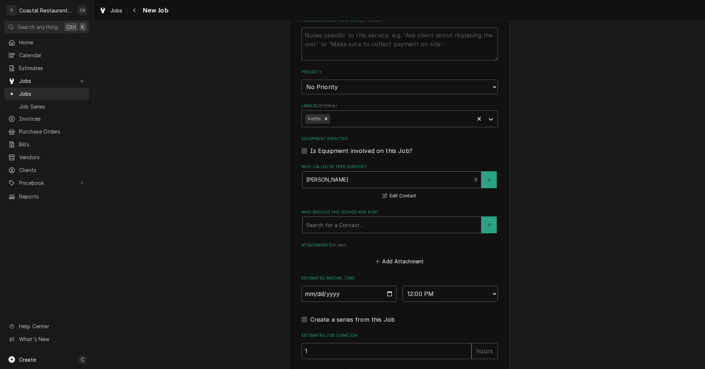
click at [328, 229] on div "Who should the tech(s) ask for?" at bounding box center [391, 225] width 171 height 13
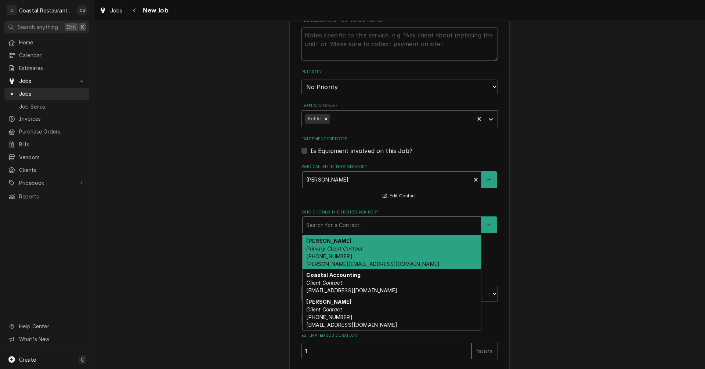
click at [330, 246] on em "Primary Client Contact" at bounding box center [334, 249] width 57 height 6
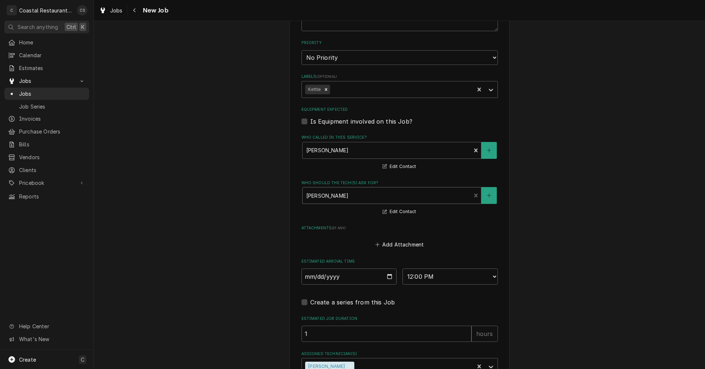
scroll to position [466, 0]
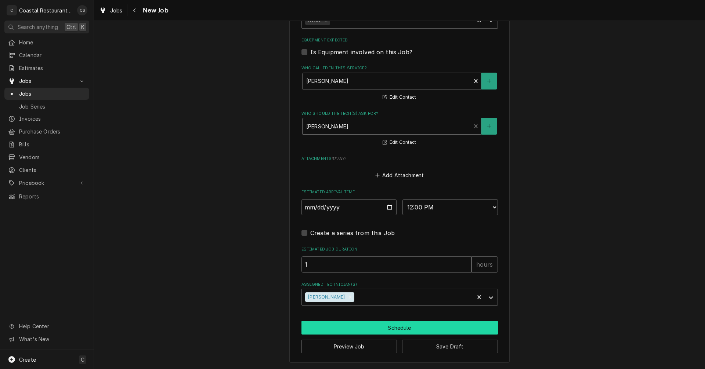
click at [388, 328] on button "Schedule" at bounding box center [399, 328] width 196 height 14
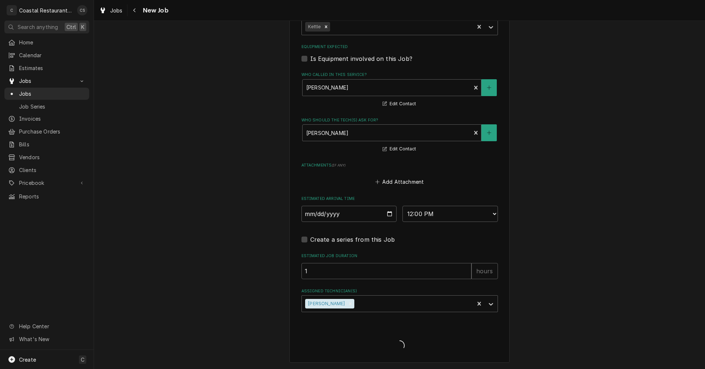
scroll to position [459, 0]
type textarea "x"
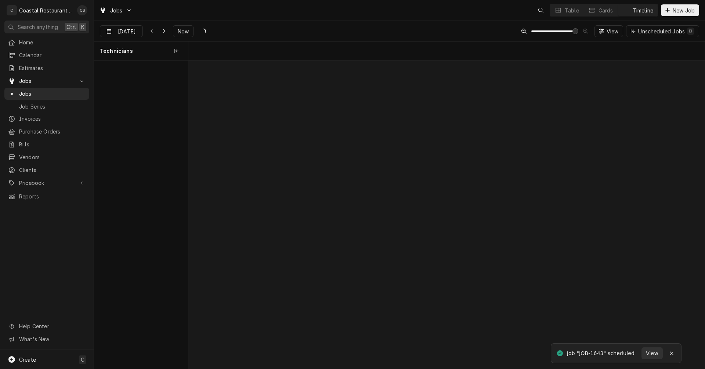
scroll to position [0, 10244]
